Goal: Complete application form: Complete application form

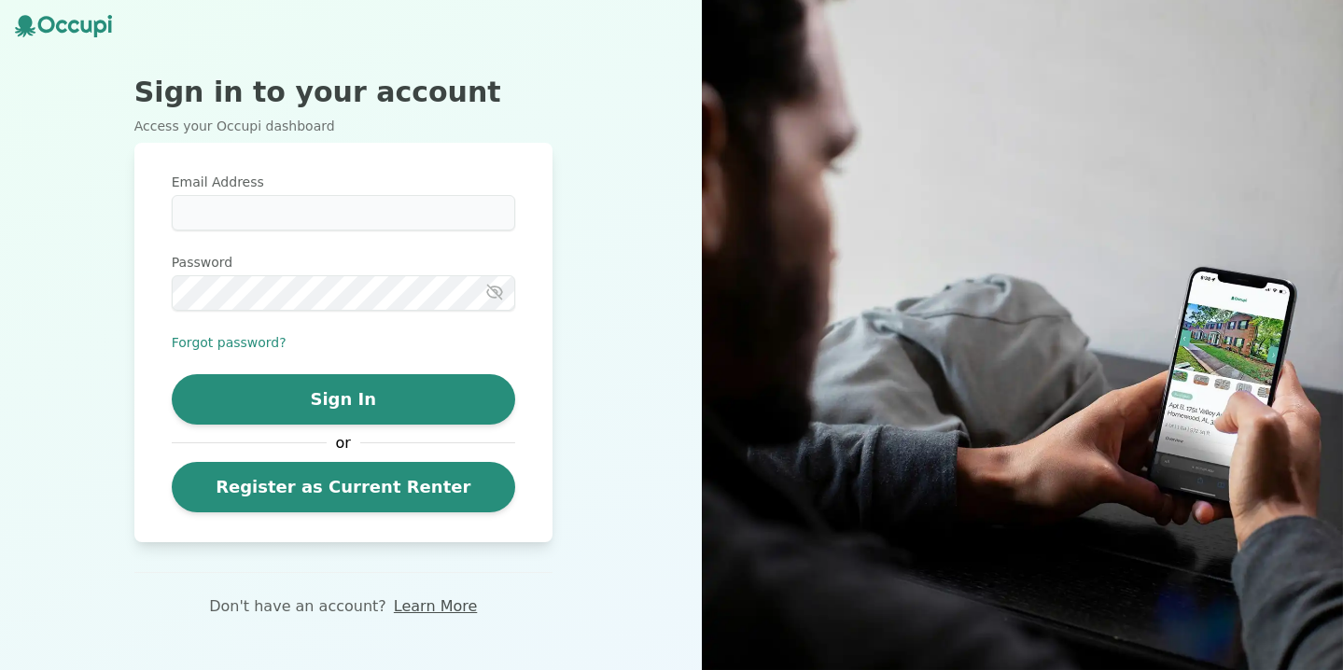
click at [440, 611] on link "Learn More" at bounding box center [435, 606] width 83 height 22
click at [383, 230] on input "Email Address" at bounding box center [343, 212] width 343 height 35
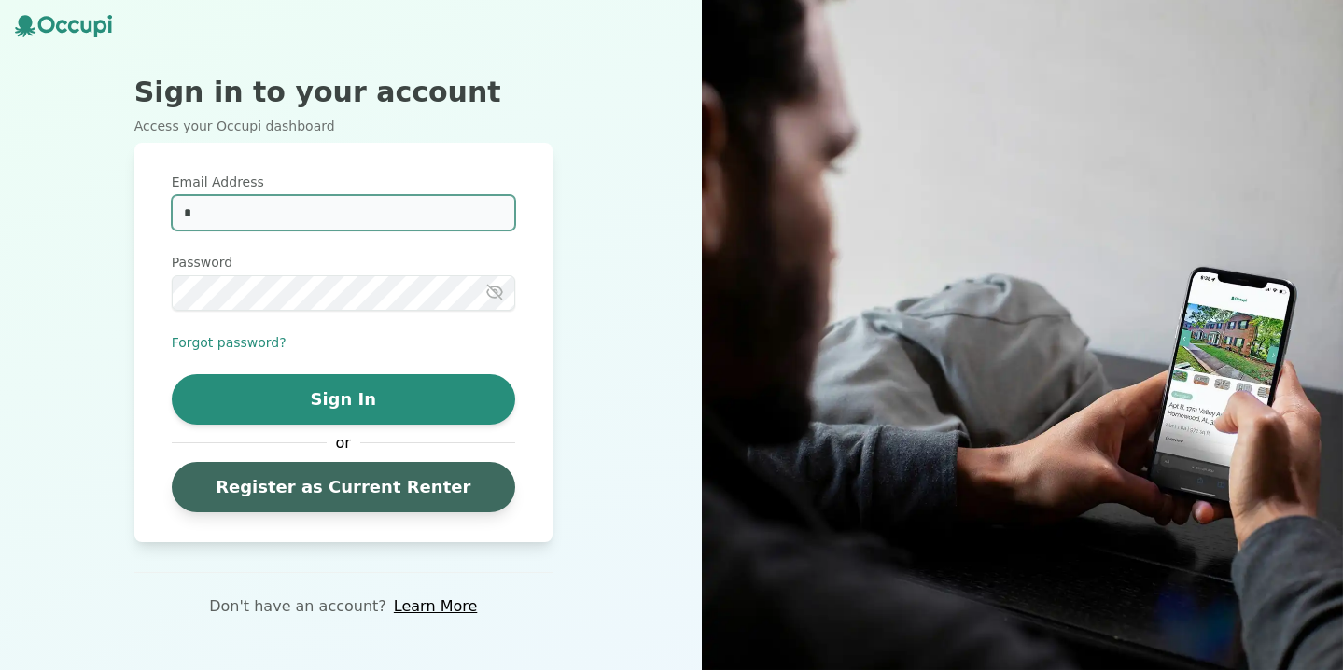
type input "*"
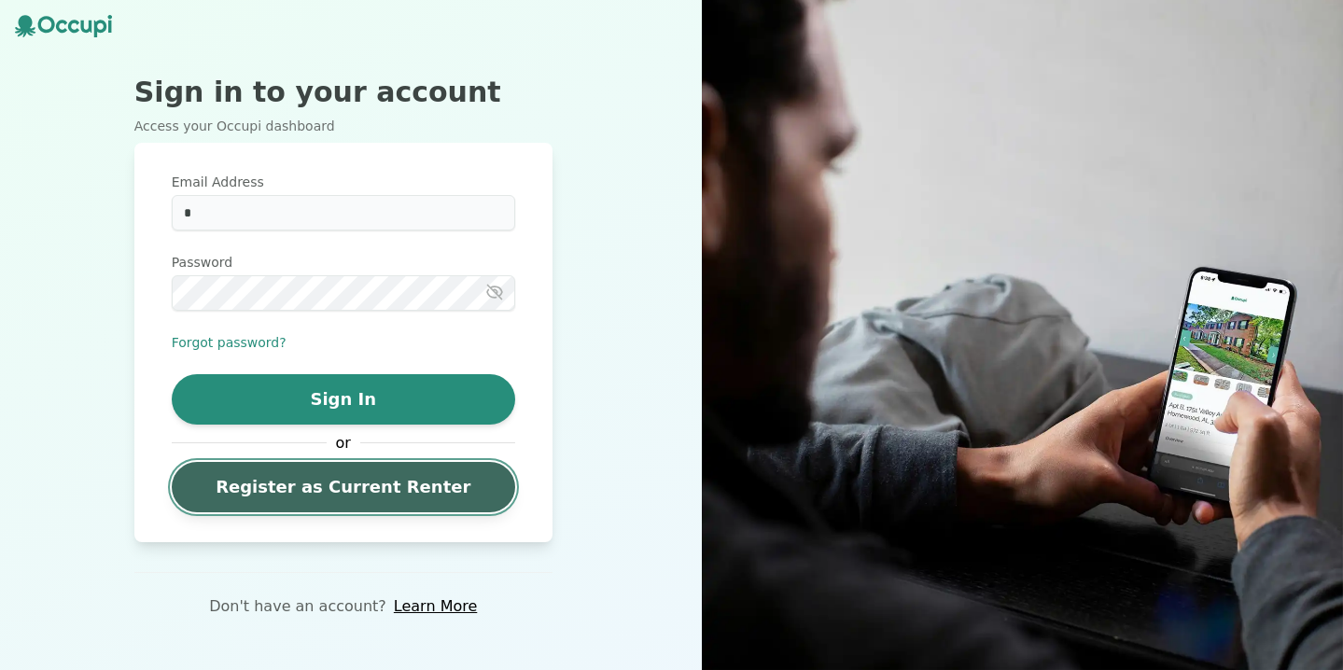
click at [350, 493] on link "Register as Current Renter" at bounding box center [343, 487] width 343 height 50
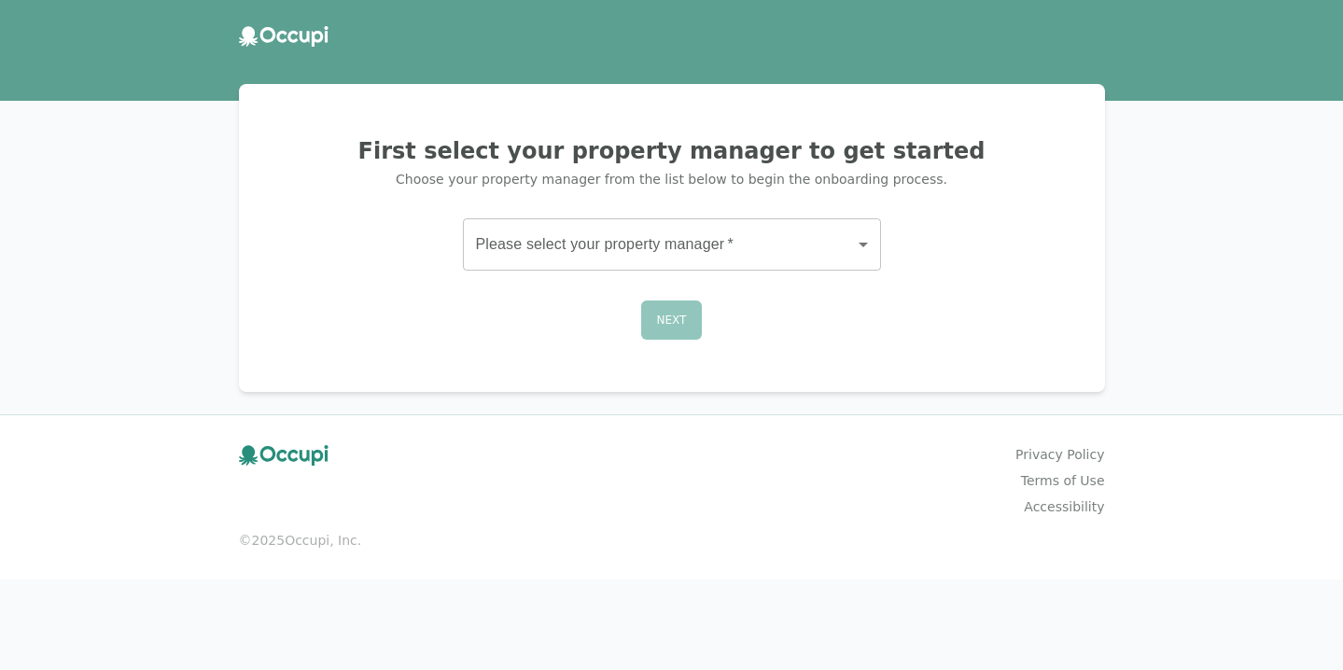
click at [599, 285] on div "First select your property manager to get started Choose your property manager …" at bounding box center [671, 237] width 821 height 263
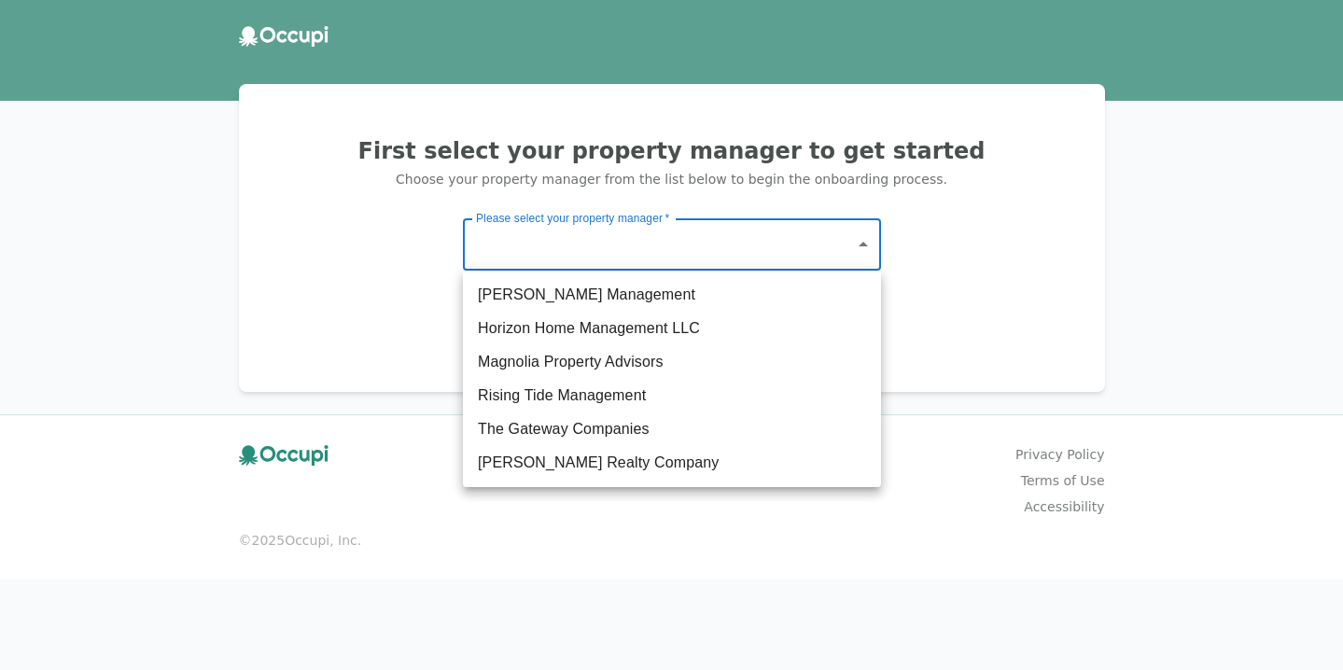
click at [582, 240] on body "First select your property manager to get started Choose your property manager …" at bounding box center [671, 335] width 1343 height 670
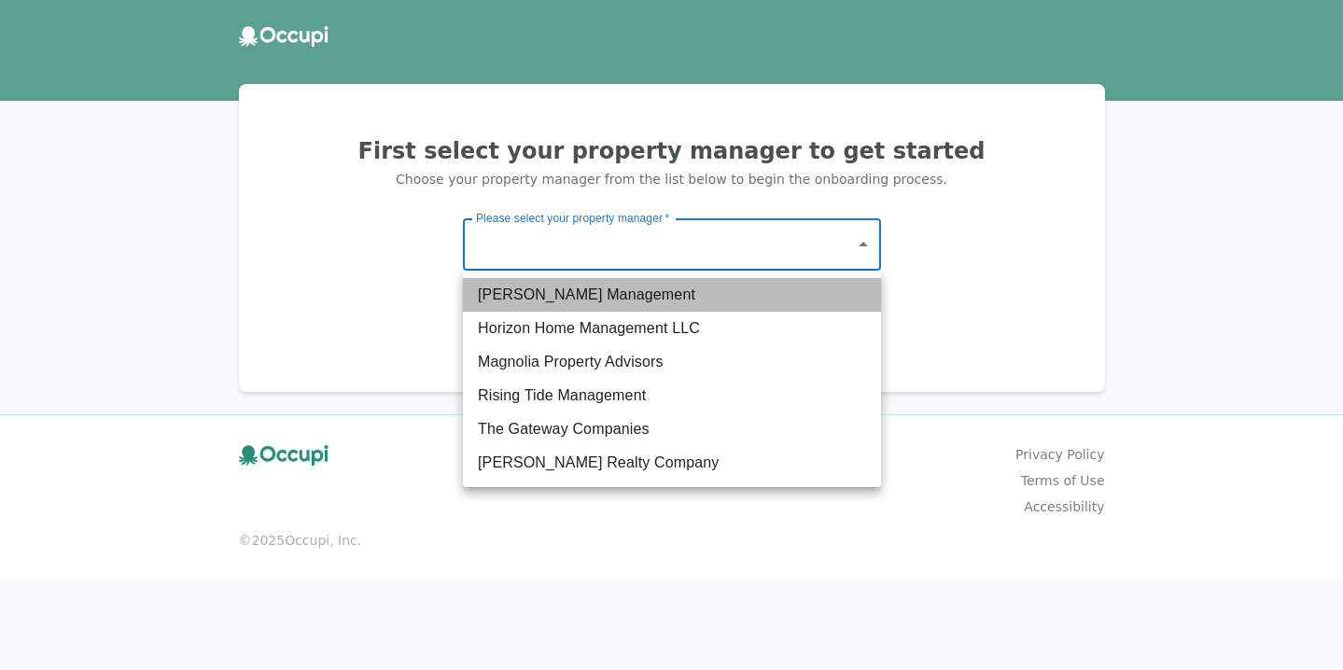
click at [556, 303] on li "[PERSON_NAME] Management" at bounding box center [672, 295] width 418 height 34
type input "*******"
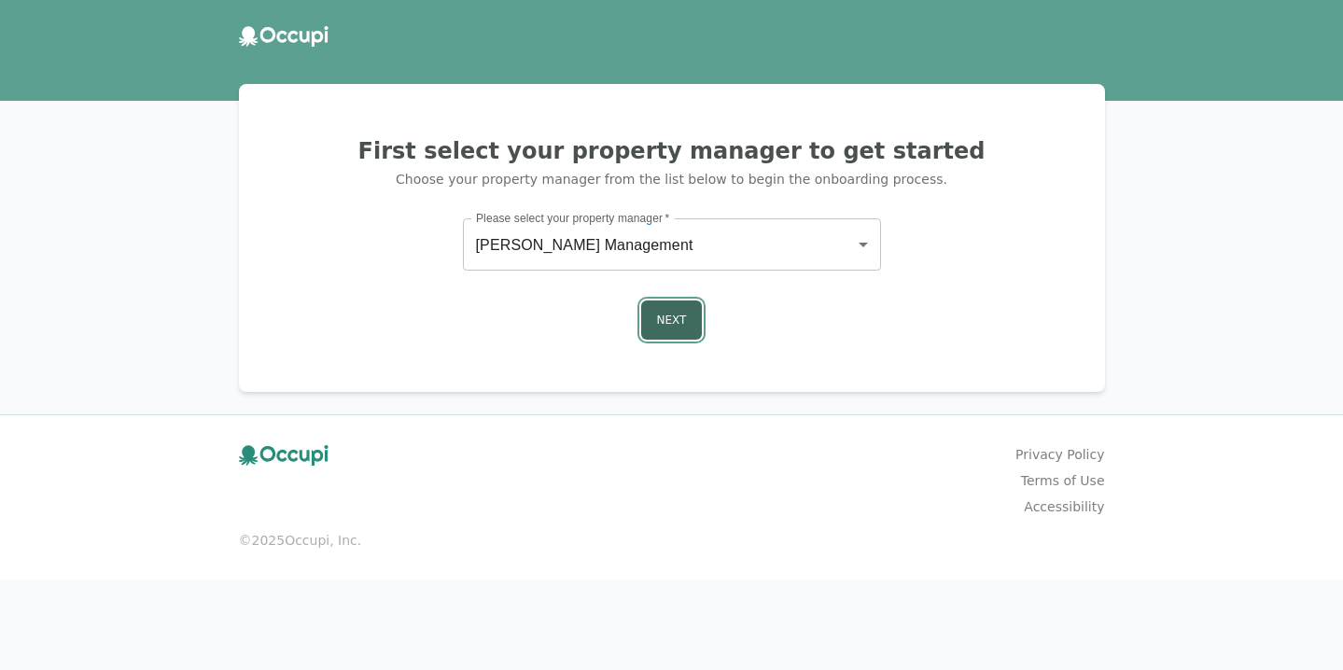
click at [649, 314] on button "Next" at bounding box center [672, 319] width 62 height 39
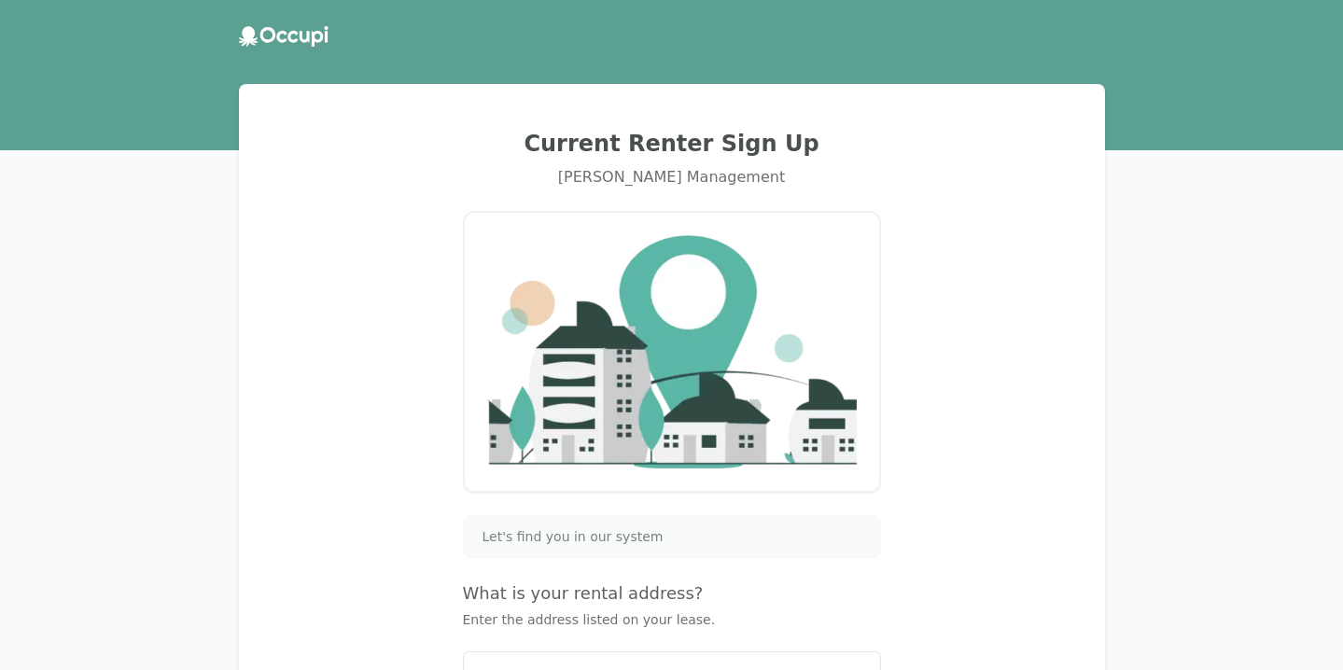
click at [551, 557] on div "Let's find you in our system What is your rental address? Enter the address lis…" at bounding box center [672, 641] width 418 height 252
click at [556, 539] on span "Let's find you in our system" at bounding box center [572, 536] width 181 height 19
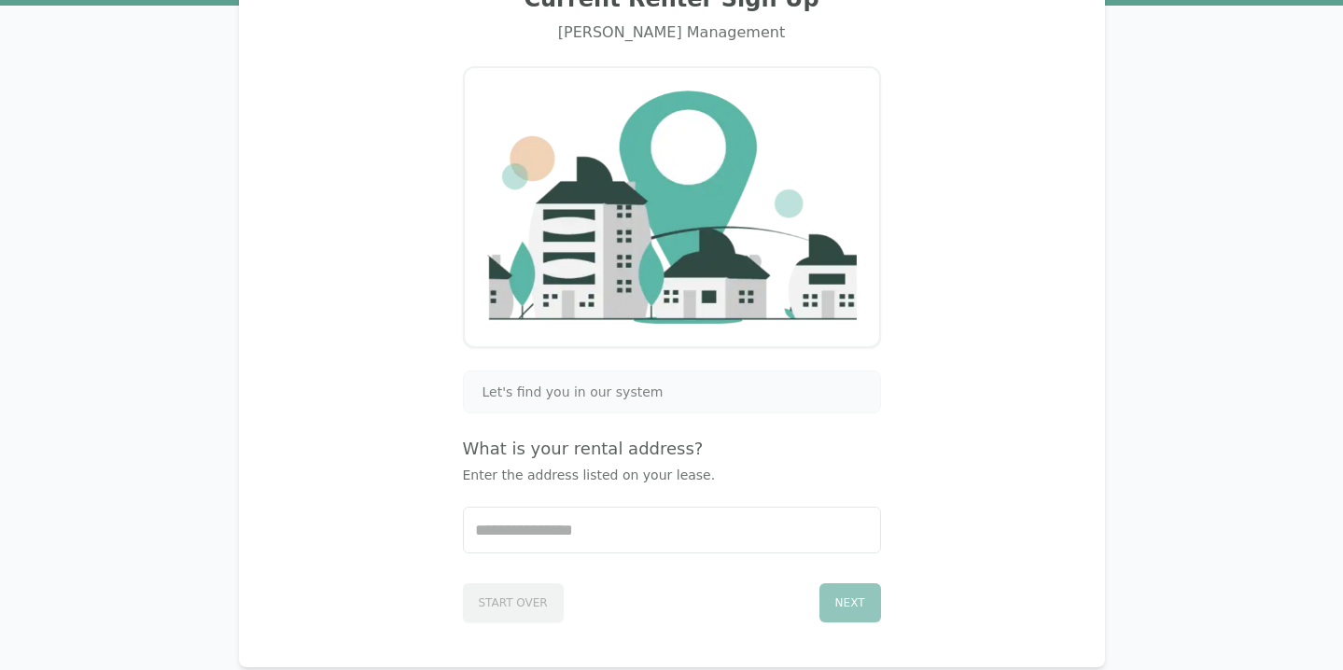
scroll to position [187, 0]
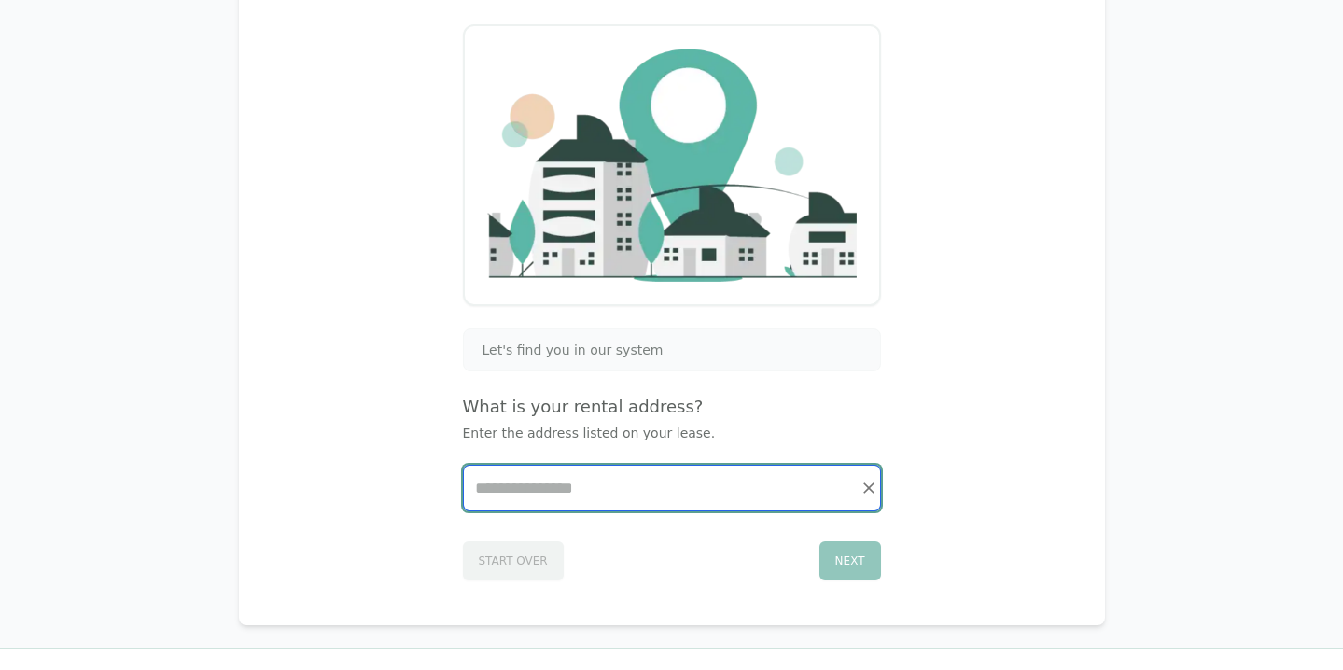
click at [558, 510] on input "Start typing..." at bounding box center [672, 488] width 416 height 45
type input "*****"
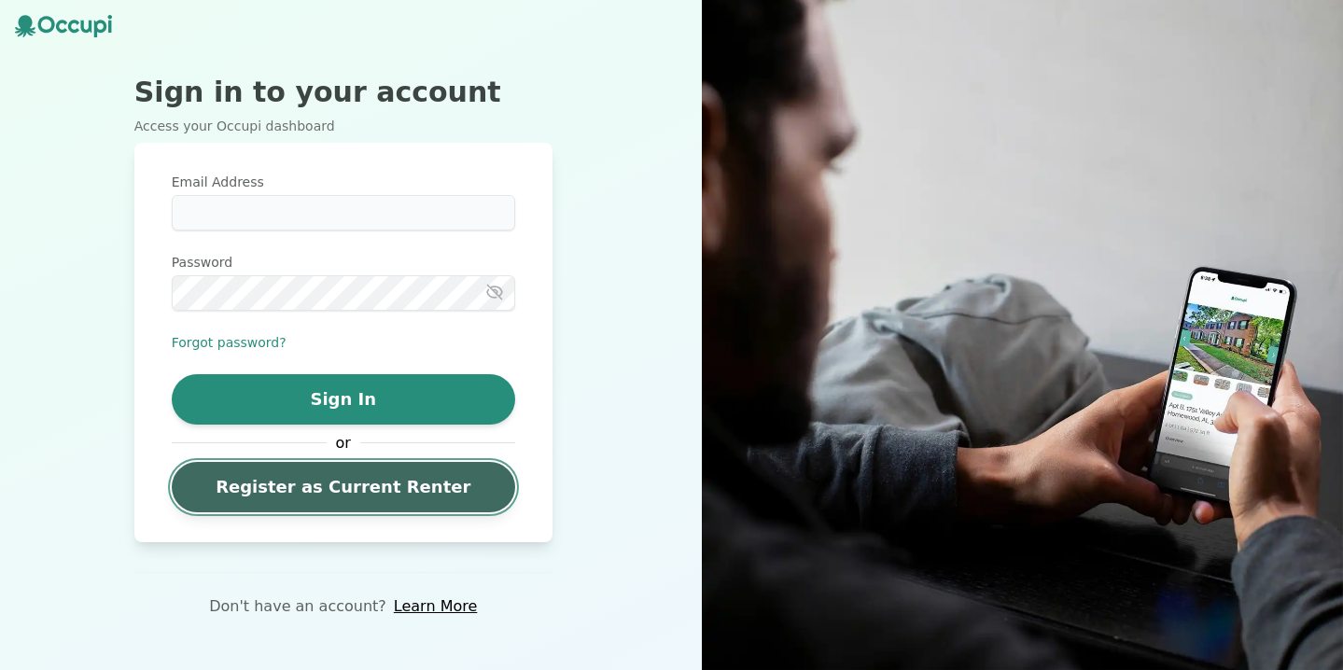
click at [287, 477] on link "Register as Current Renter" at bounding box center [343, 487] width 343 height 50
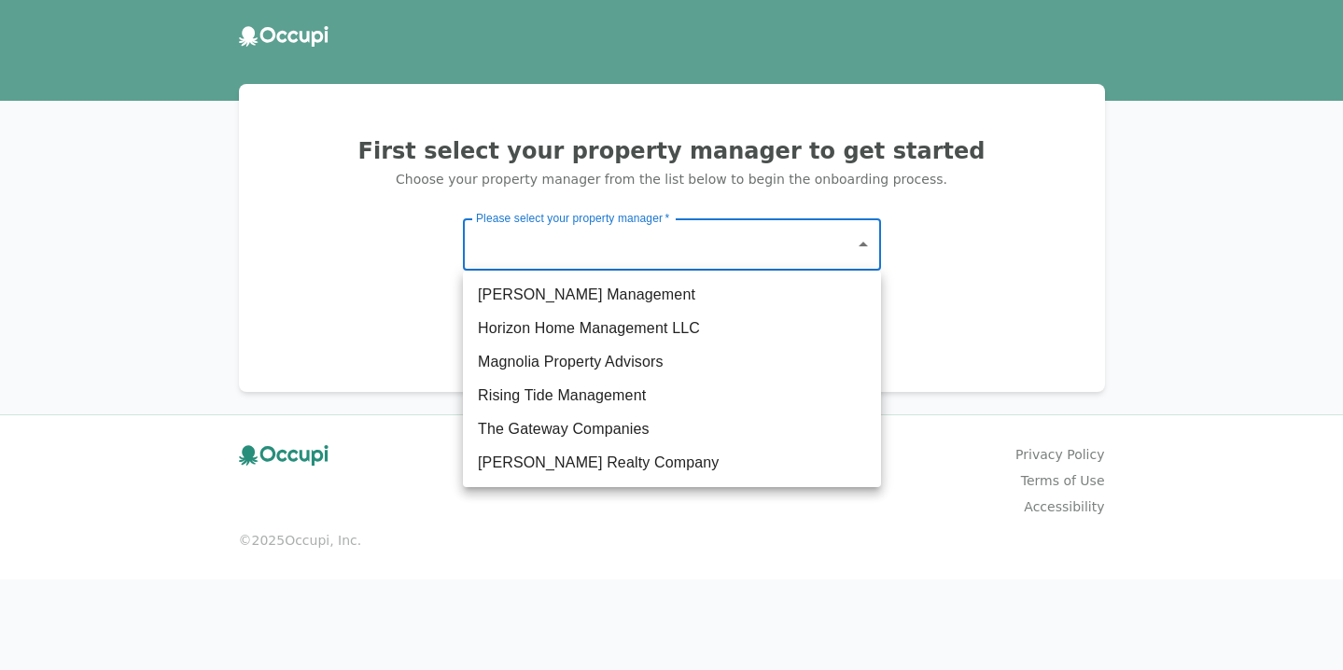
click at [524, 256] on body "First select your property manager to get started Choose your property manager …" at bounding box center [671, 335] width 1343 height 670
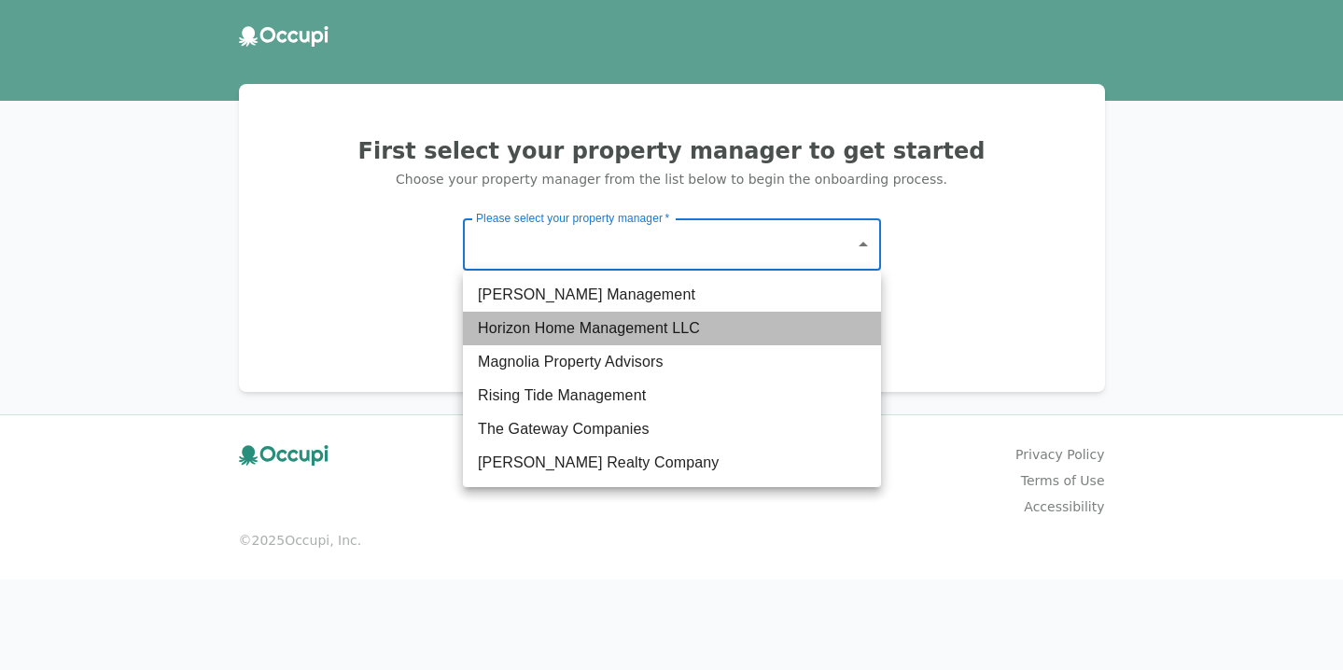
click at [530, 326] on li "Horizon Home Management LLC" at bounding box center [672, 329] width 418 height 34
type input "**********"
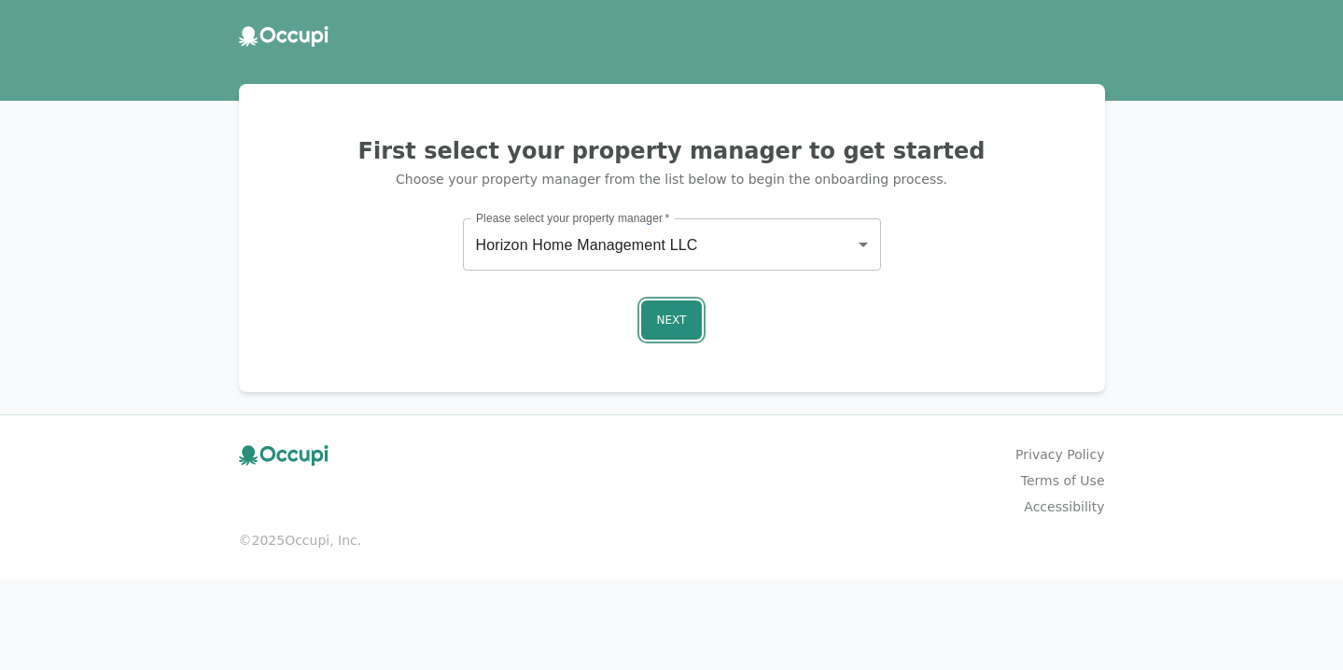
click at [642, 334] on button "Next" at bounding box center [672, 319] width 62 height 39
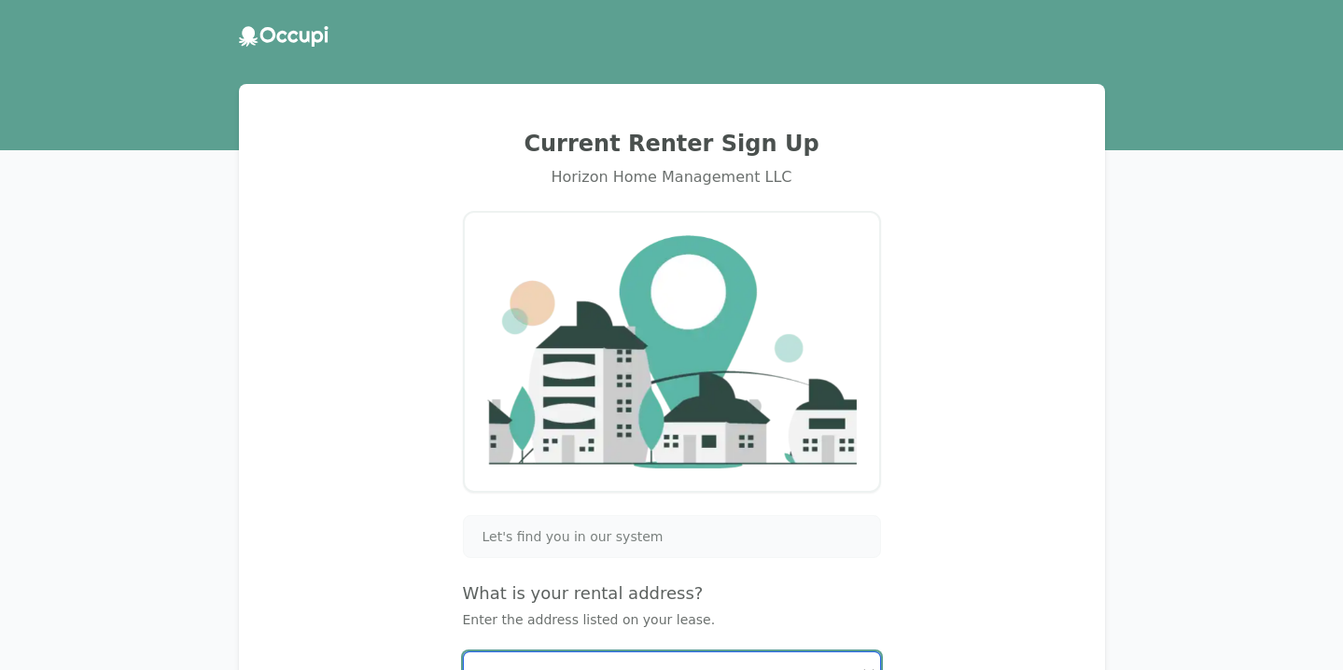
click at [524, 656] on input "Start typing..." at bounding box center [672, 674] width 416 height 45
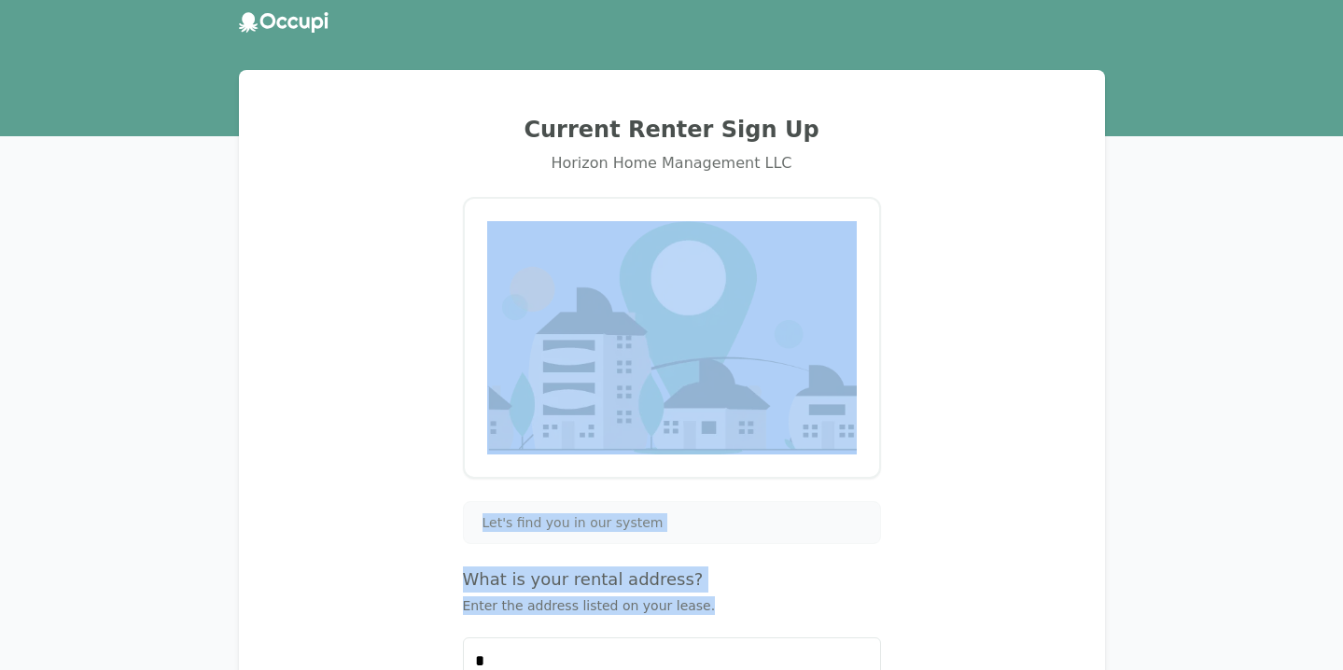
drag, startPoint x: 449, startPoint y: 272, endPoint x: 416, endPoint y: 611, distance: 340.3
click at [416, 611] on div "Current Renter Sign Up Horizon Home Management LLC Let's find you in our system…" at bounding box center [671, 433] width 821 height 682
click at [504, 575] on h4 "What is your rental address?" at bounding box center [672, 579] width 418 height 26
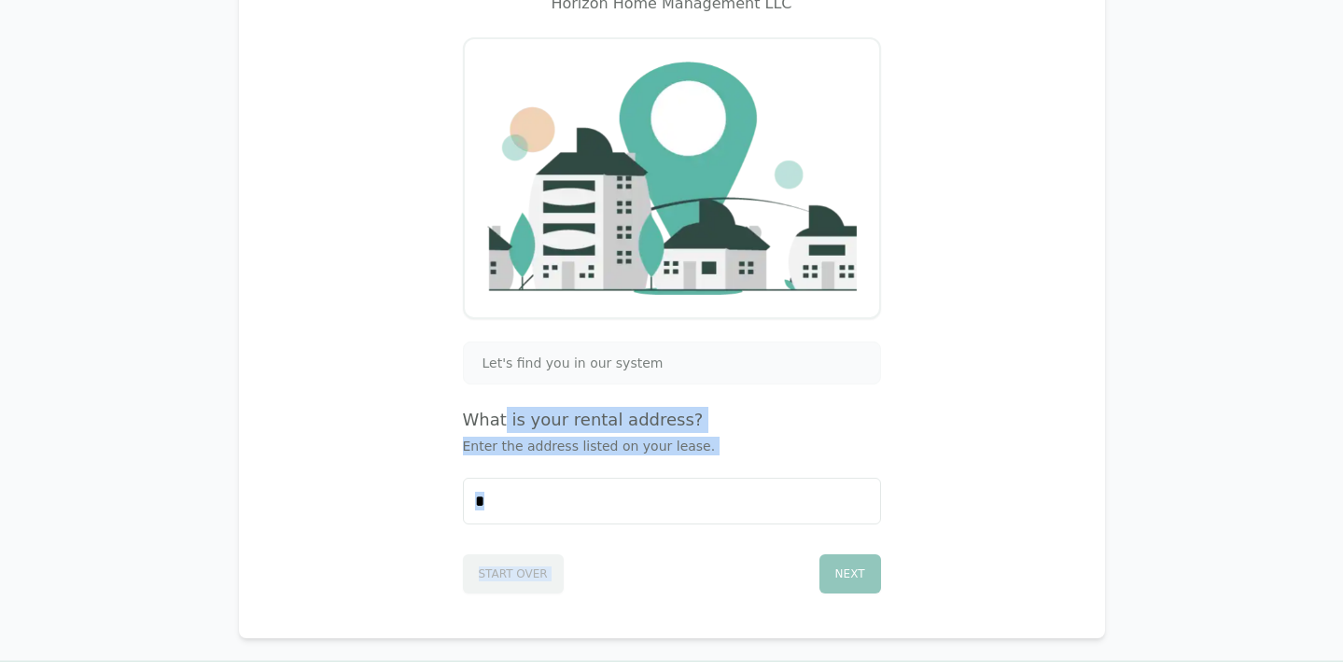
scroll to position [329, 0]
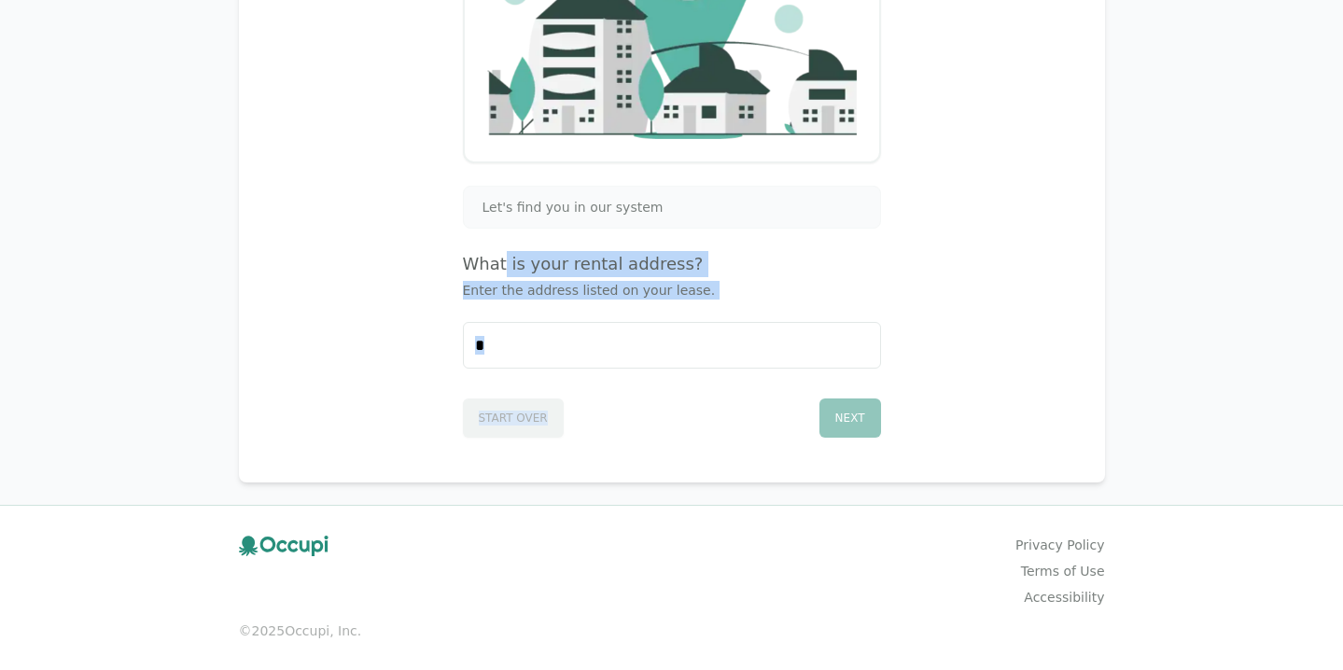
drag, startPoint x: 504, startPoint y: 575, endPoint x: 538, endPoint y: 395, distance: 183.2
click at [538, 411] on div "Let's find you in our system What is your rental address? Enter the address lis…" at bounding box center [672, 312] width 418 height 252
click at [537, 356] on input "*" at bounding box center [672, 345] width 416 height 45
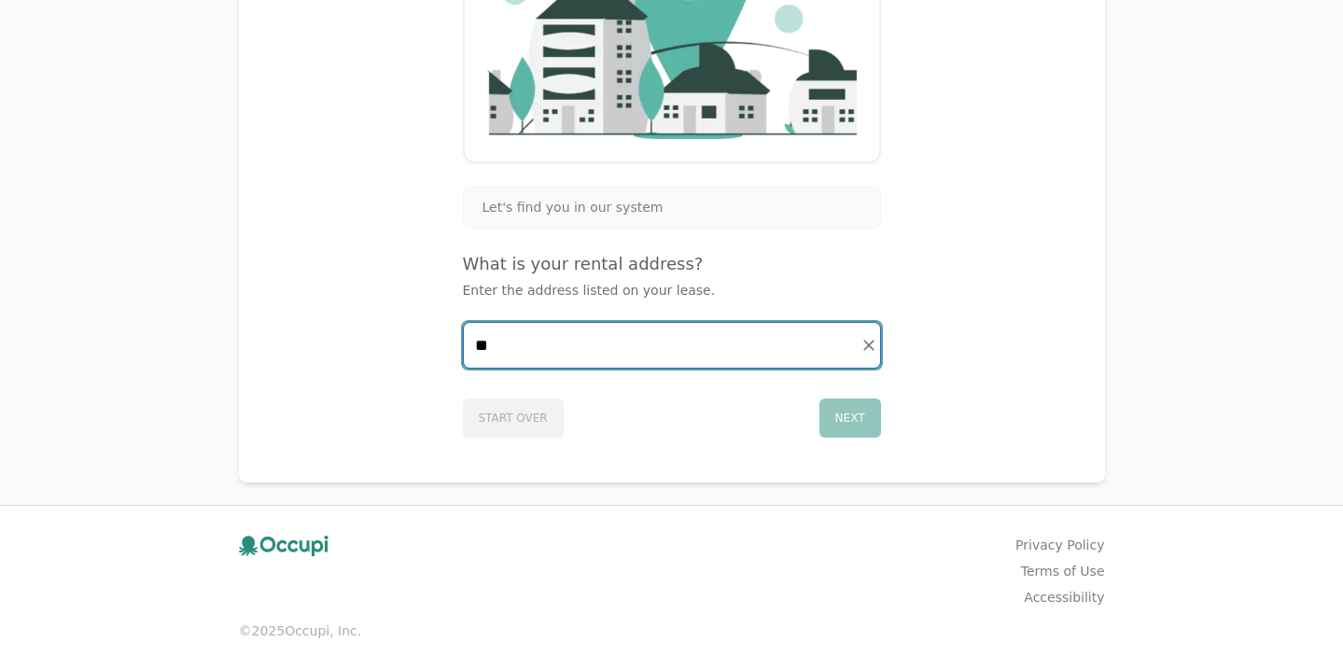
type input "*"
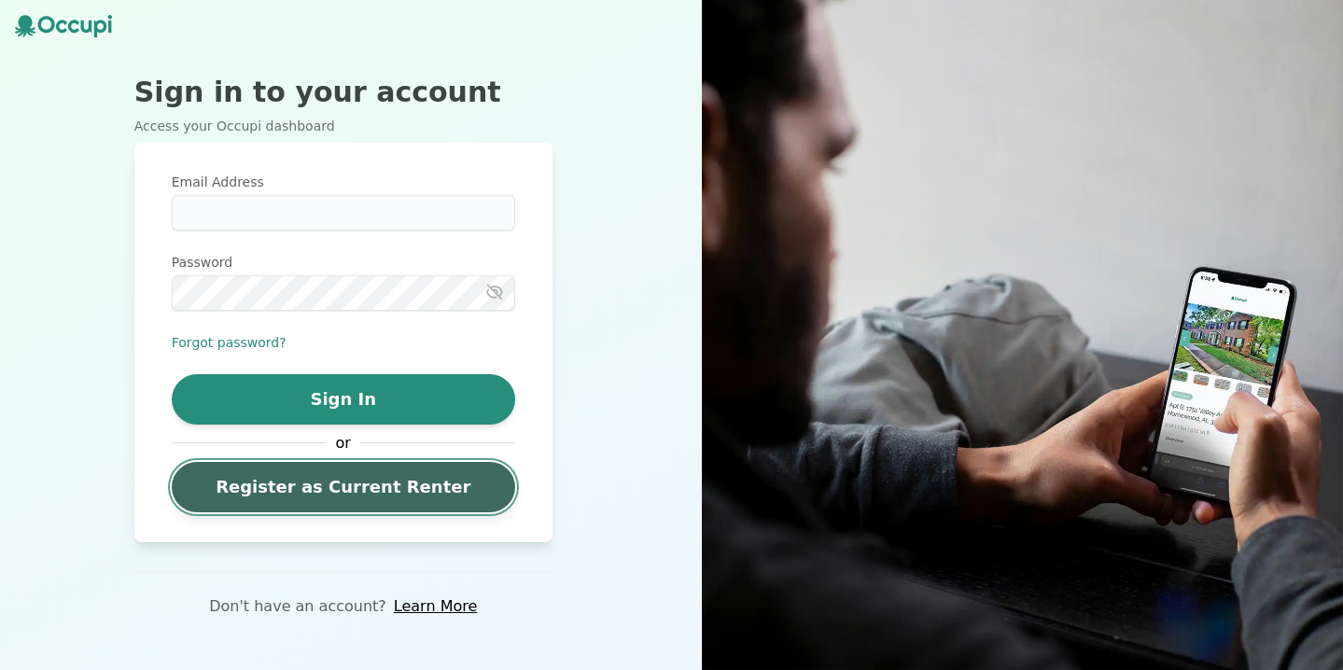
click at [345, 504] on link "Register as Current Renter" at bounding box center [343, 487] width 343 height 50
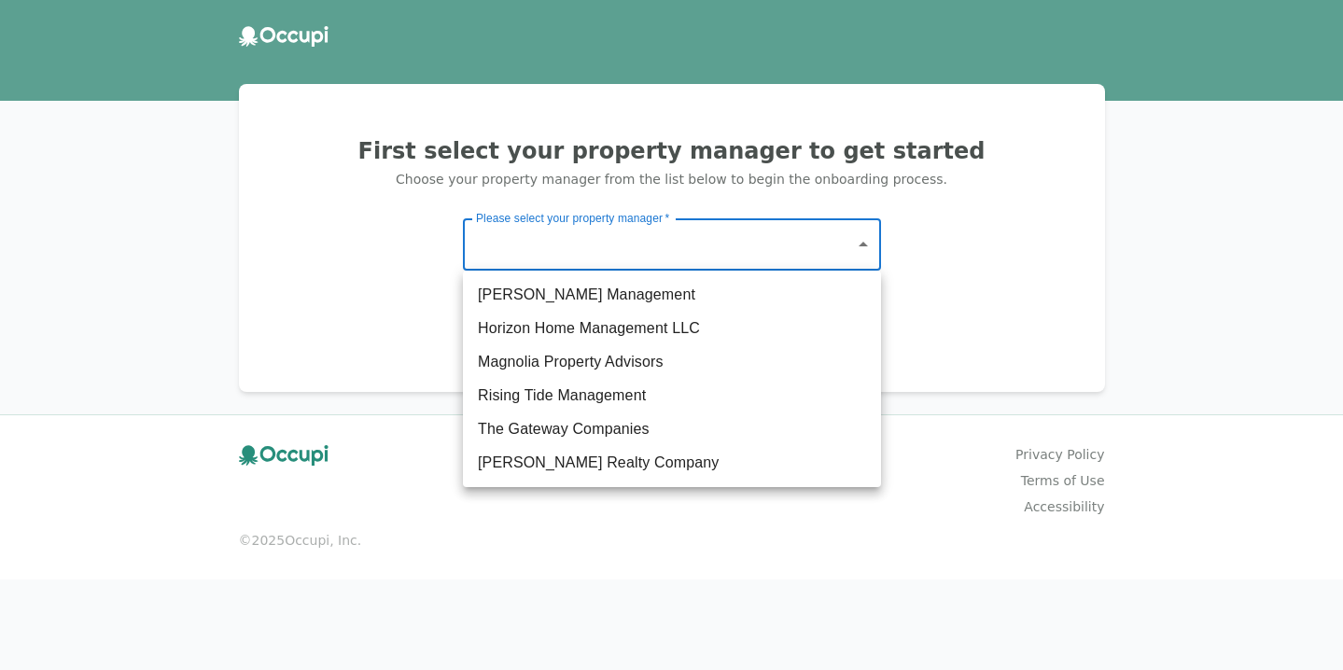
click at [584, 256] on body "First select your property manager to get started Choose your property manager …" at bounding box center [671, 335] width 1343 height 670
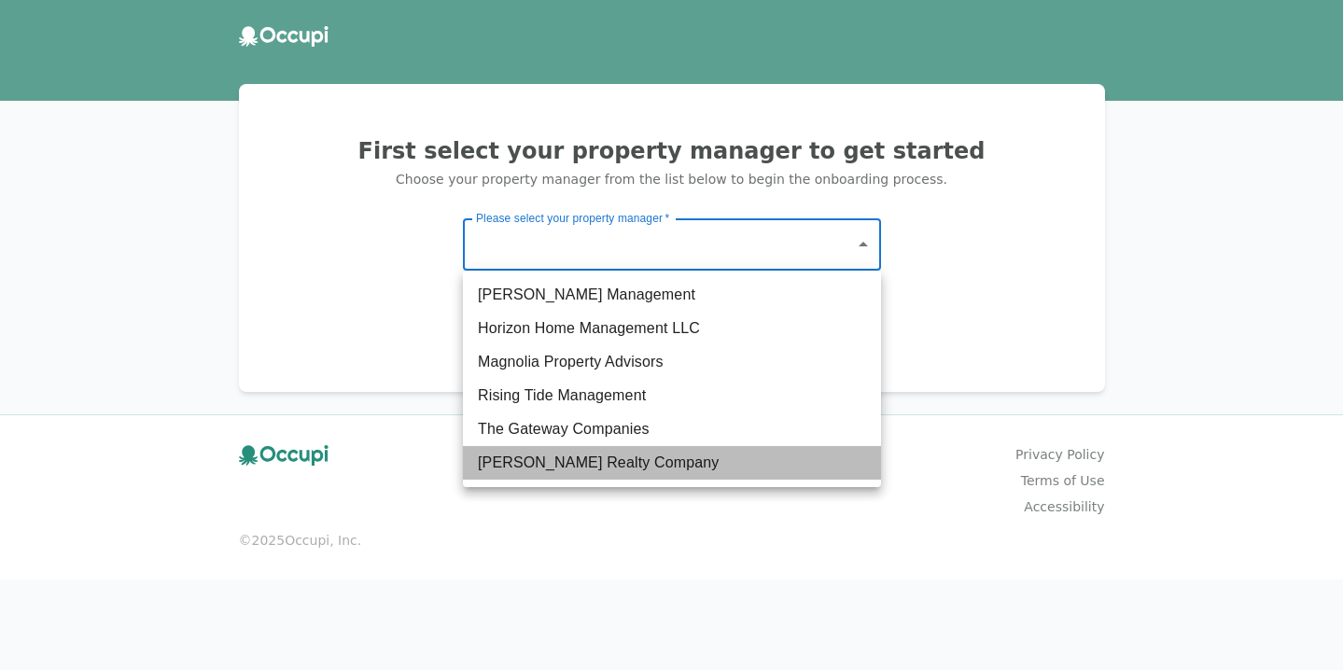
click at [565, 452] on li "[PERSON_NAME] Realty Company" at bounding box center [672, 463] width 418 height 34
type input "**********"
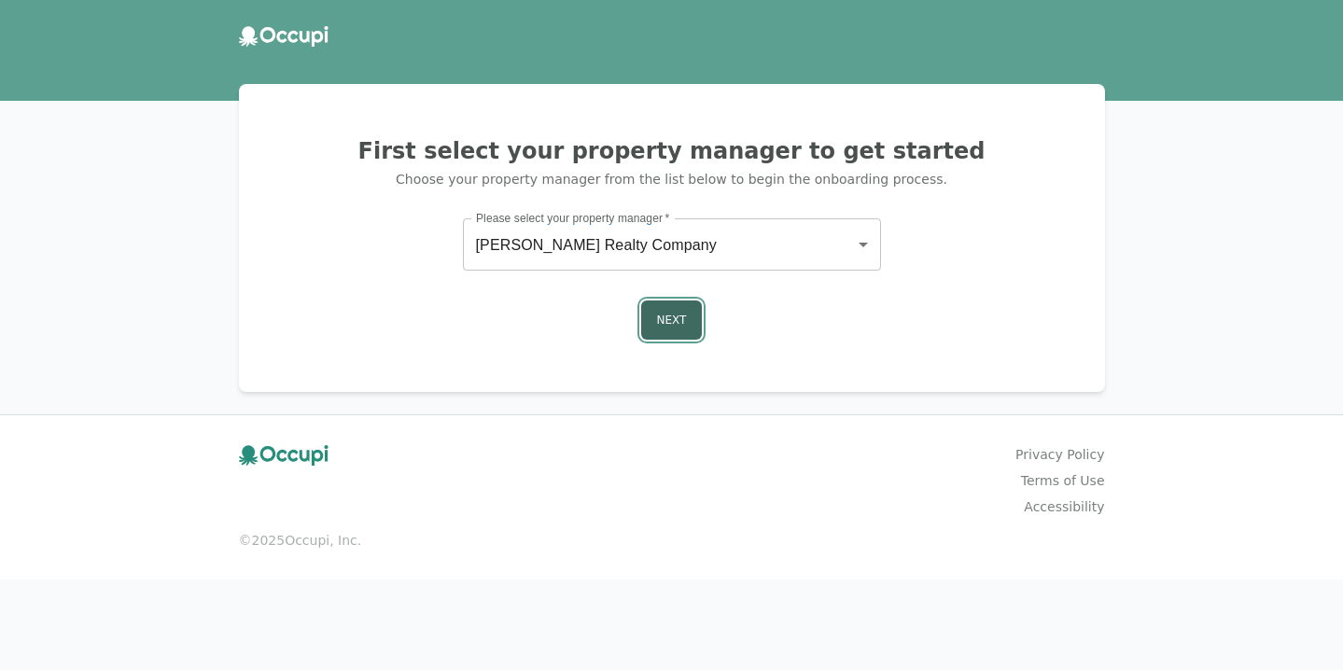
click at [655, 337] on button "Next" at bounding box center [672, 319] width 62 height 39
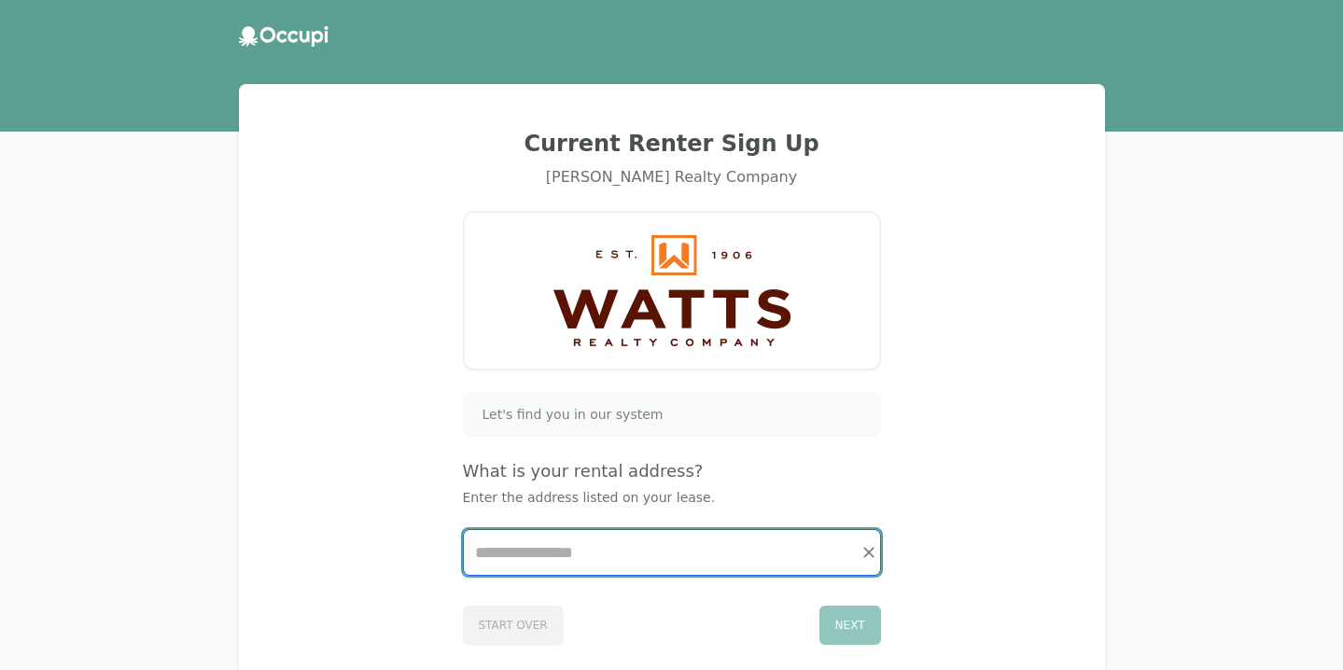
click at [550, 571] on input "Start typing..." at bounding box center [672, 552] width 416 height 45
type input "*****"
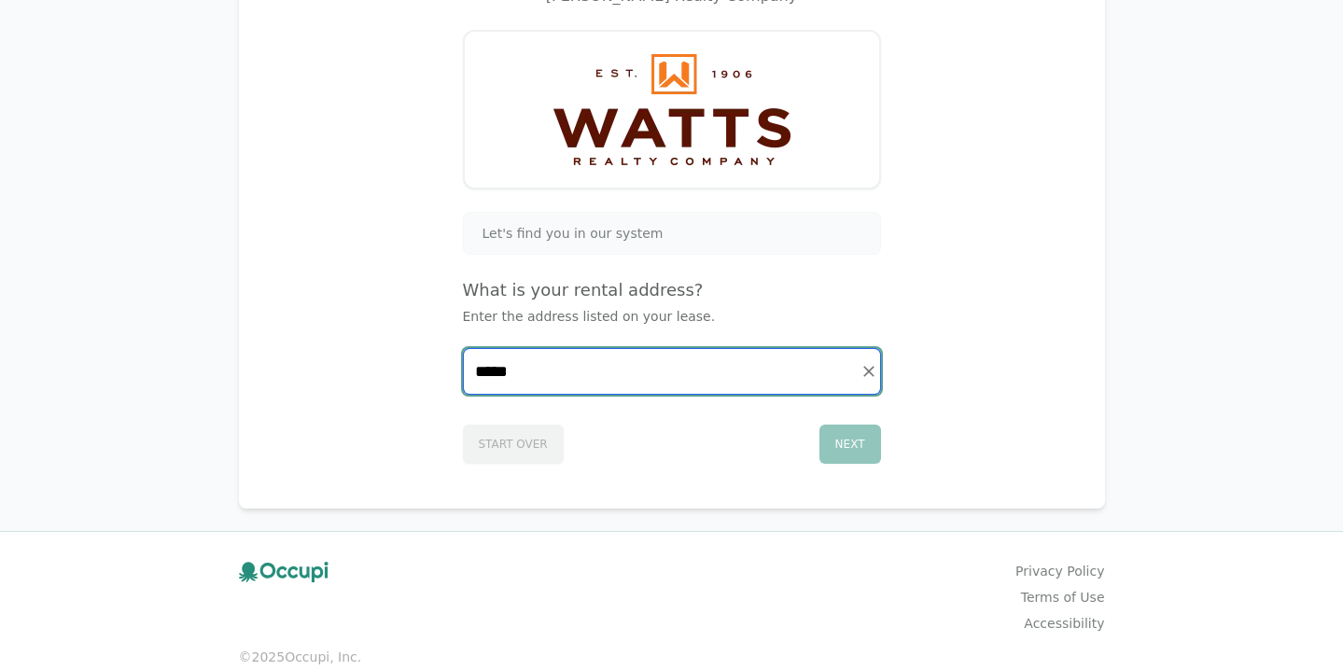
scroll to position [207, 0]
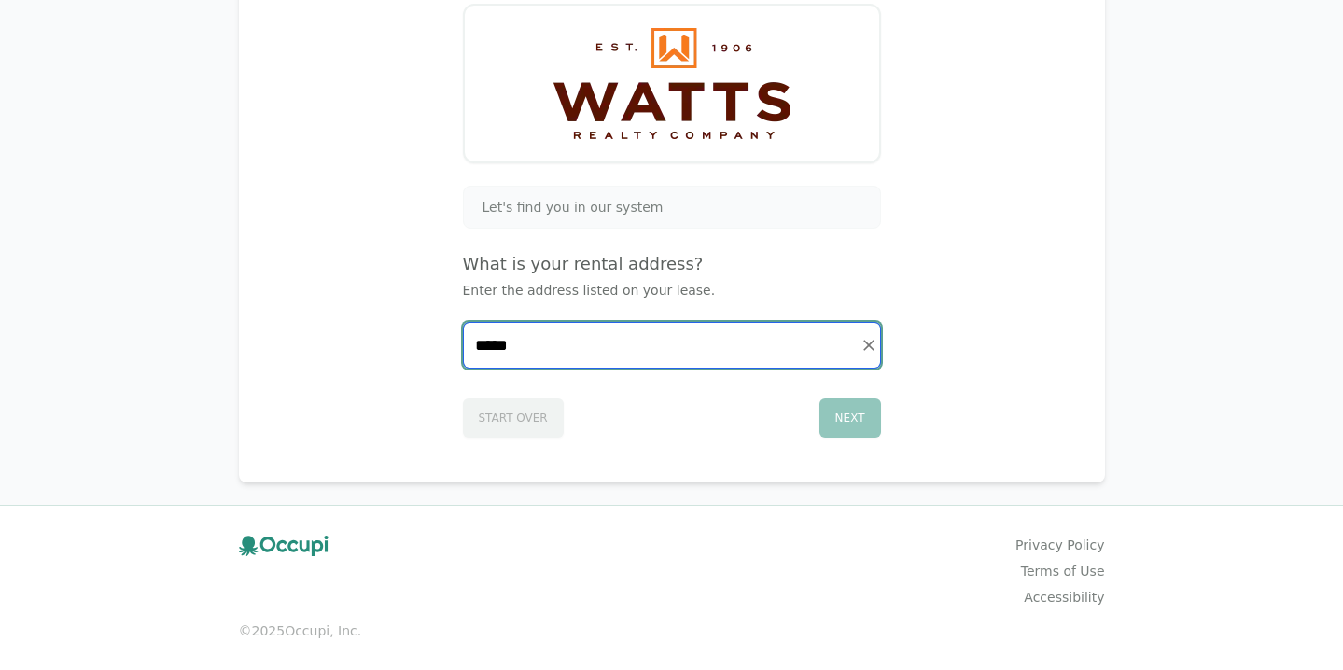
drag, startPoint x: 746, startPoint y: 484, endPoint x: 661, endPoint y: 410, distance: 113.1
click at [661, 410] on div "Let's find you in our system What is your rental address? Enter the address lis…" at bounding box center [672, 312] width 418 height 252
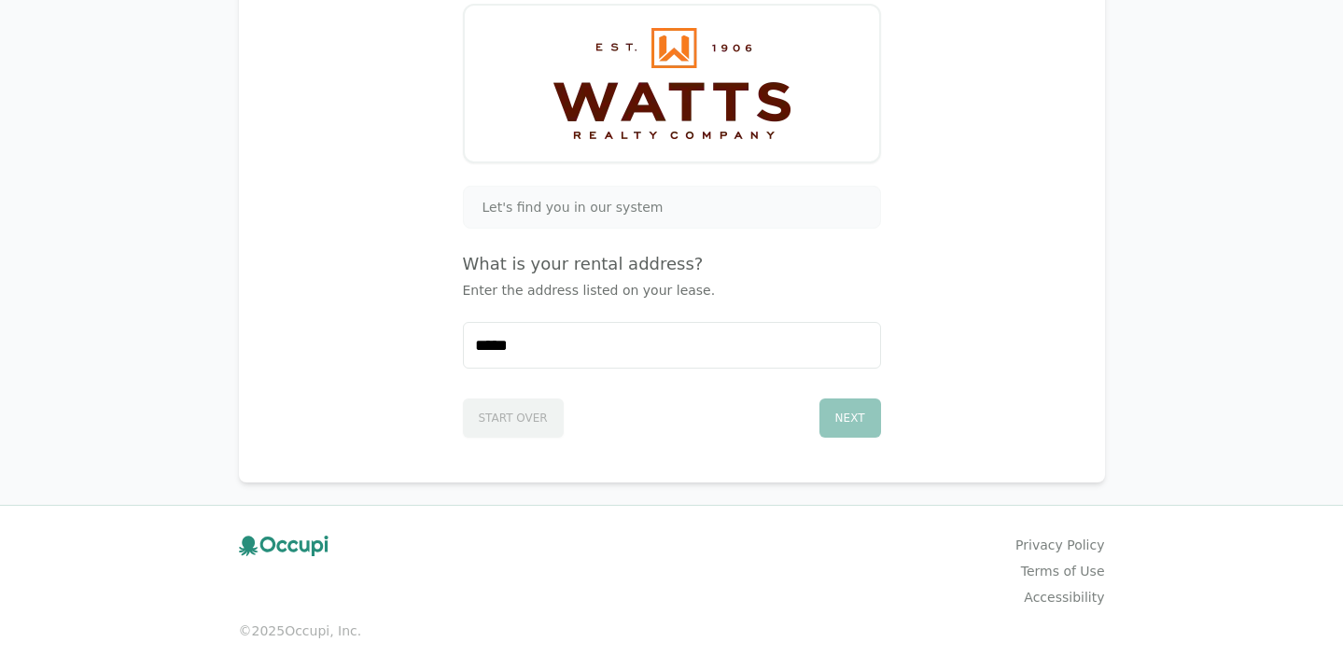
click at [485, 432] on div "Start Over Next" at bounding box center [672, 414] width 418 height 47
click at [34, 6] on div "Current Renter Sign Up [PERSON_NAME] Realty Company Let's find you in our syste…" at bounding box center [671, 231] width 1343 height 877
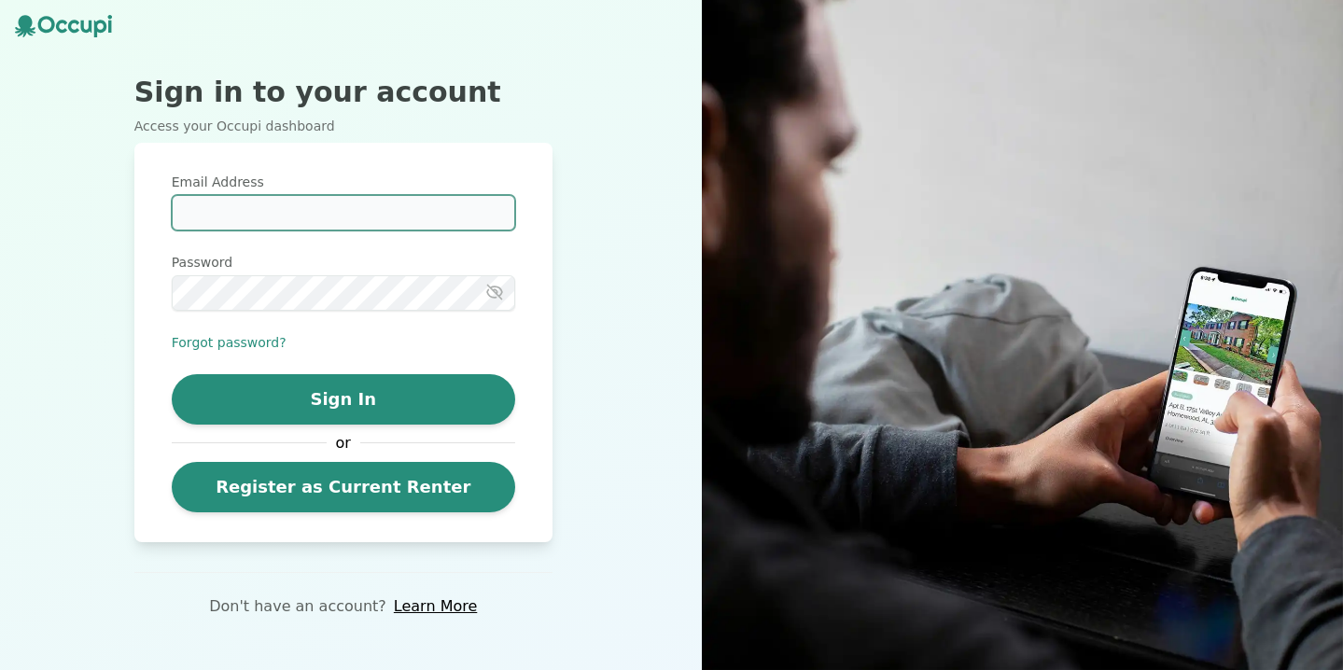
click at [278, 225] on input "Email Address" at bounding box center [343, 212] width 343 height 35
type input "**********"
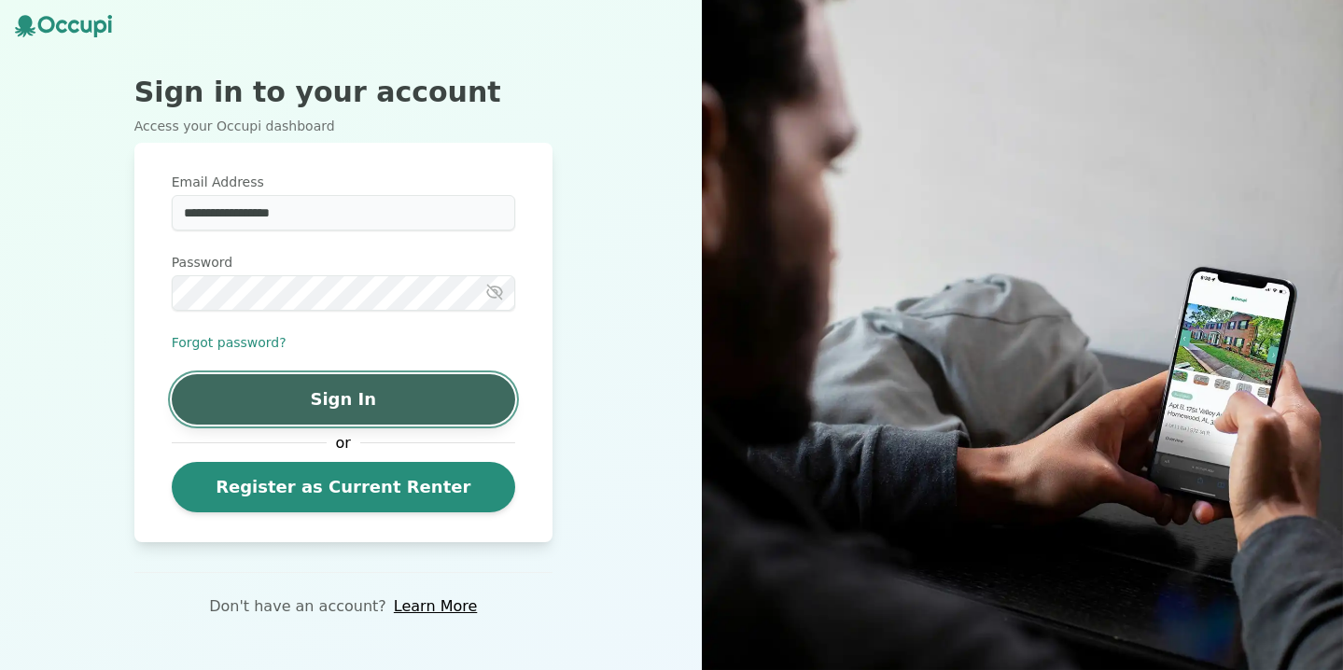
click at [260, 389] on button "Sign In" at bounding box center [343, 399] width 343 height 50
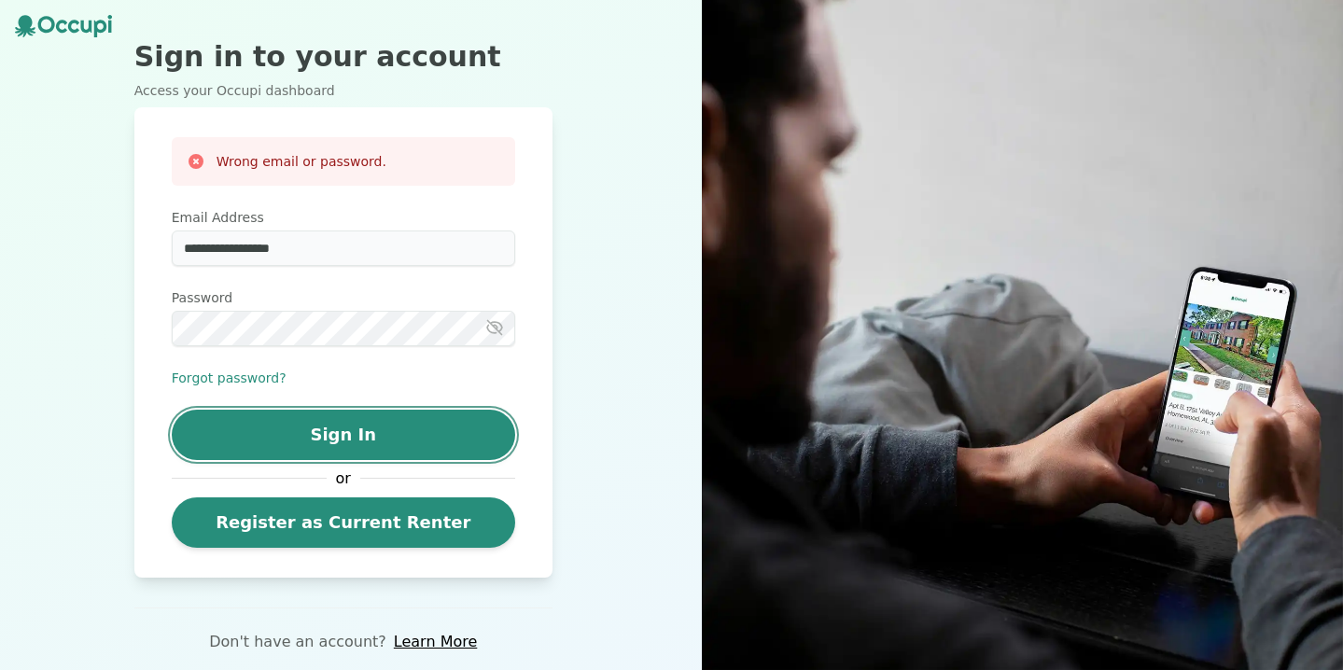
click at [241, 421] on button "Sign In" at bounding box center [343, 435] width 343 height 50
click at [230, 371] on button "Forgot password?" at bounding box center [229, 378] width 115 height 19
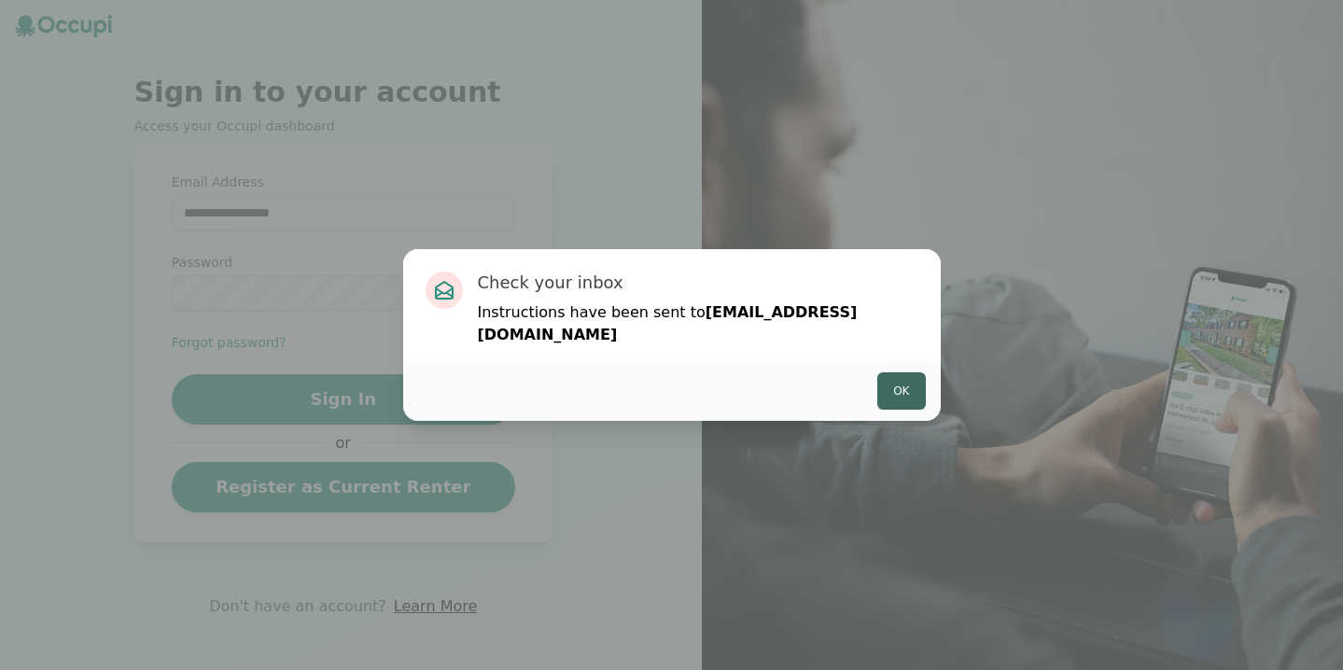
click at [889, 386] on button "Ok" at bounding box center [901, 390] width 48 height 37
